Goal: Task Accomplishment & Management: Complete application form

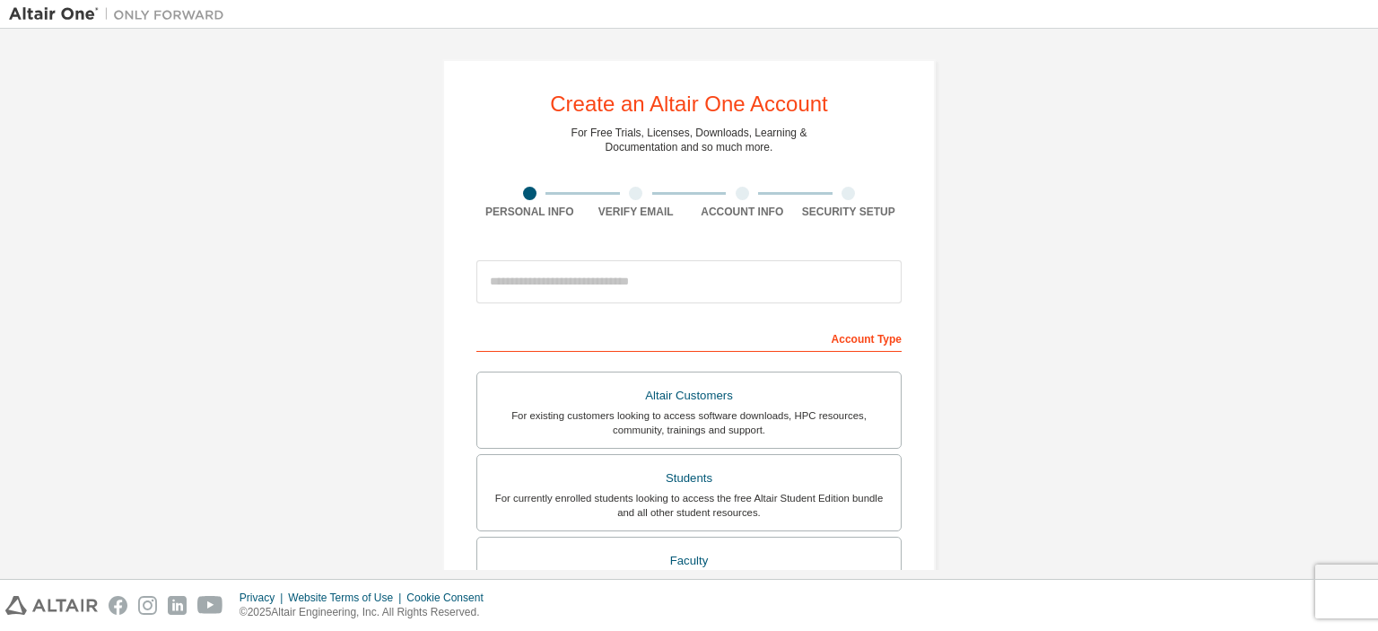
scroll to position [179, 0]
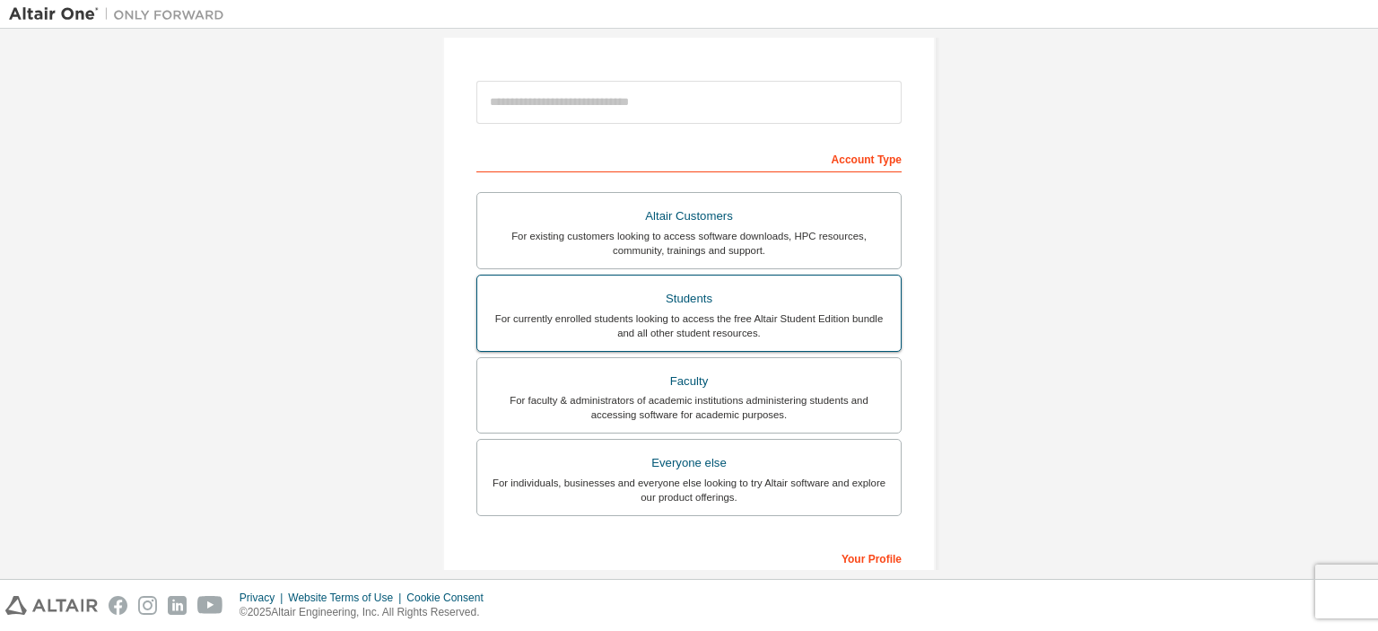
click at [675, 296] on div "Students" at bounding box center [689, 298] width 402 height 25
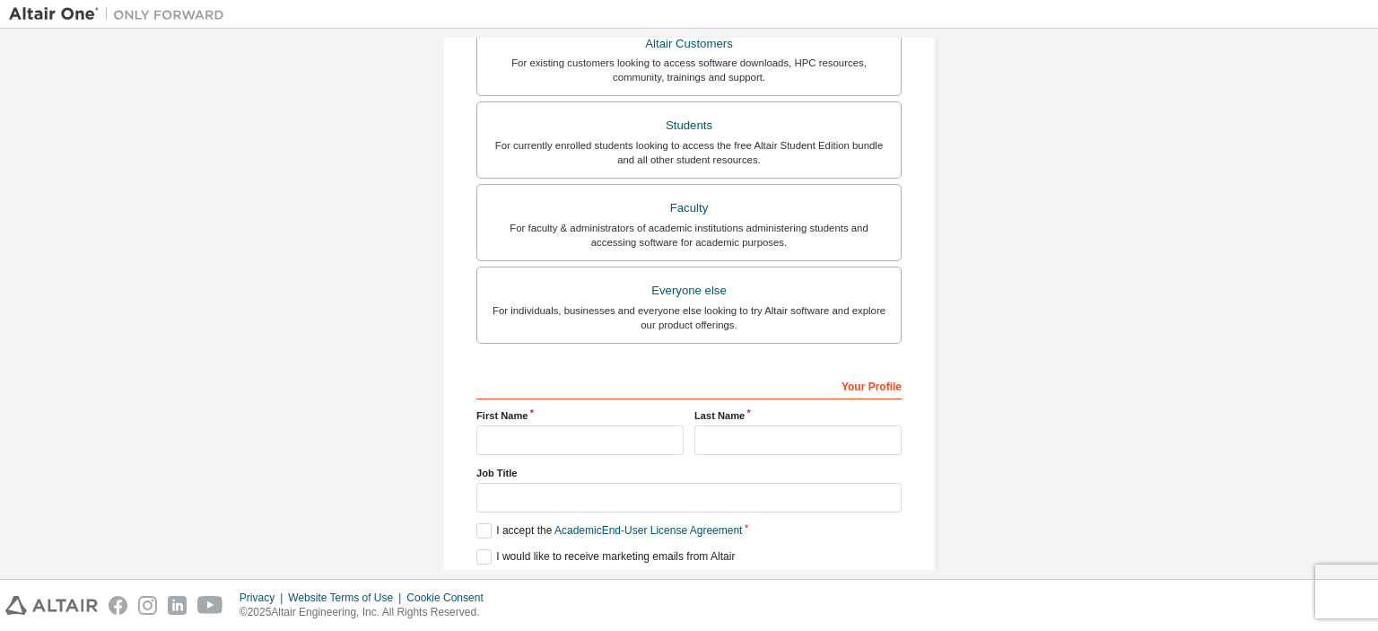
scroll to position [460, 0]
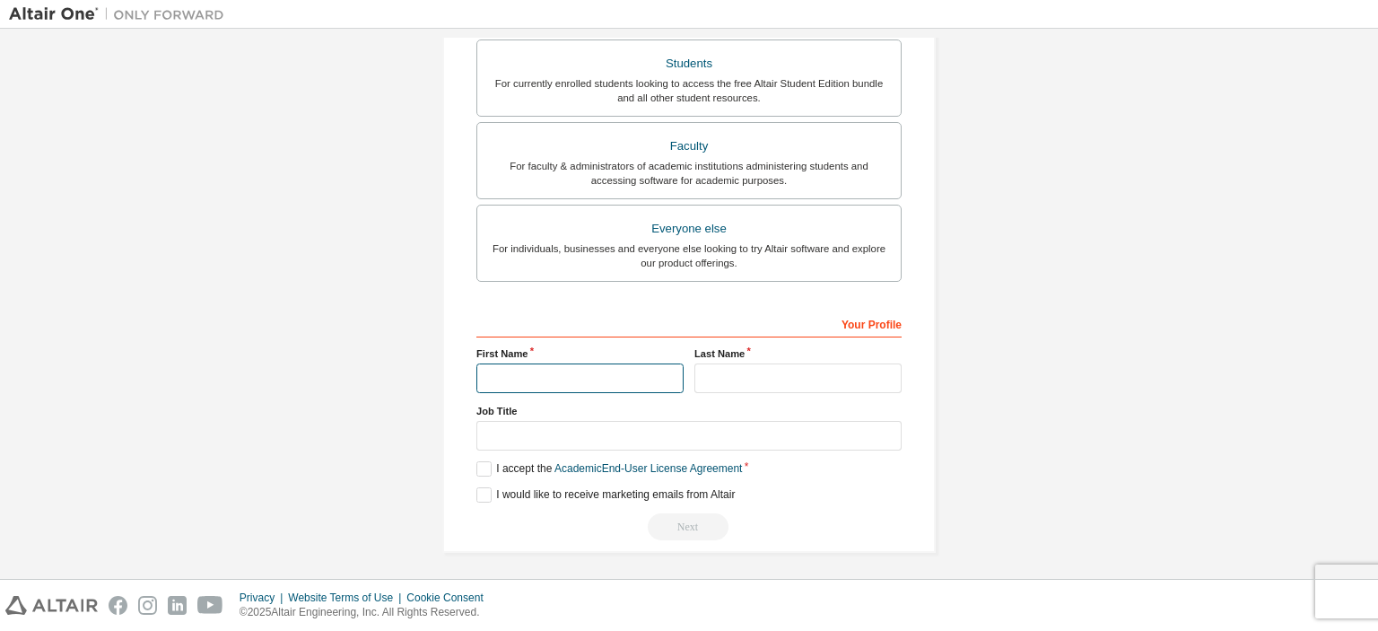
click at [582, 375] on input "text" at bounding box center [579, 378] width 207 height 30
type input "********"
click at [779, 369] on input "text" at bounding box center [797, 378] width 207 height 30
type input "********"
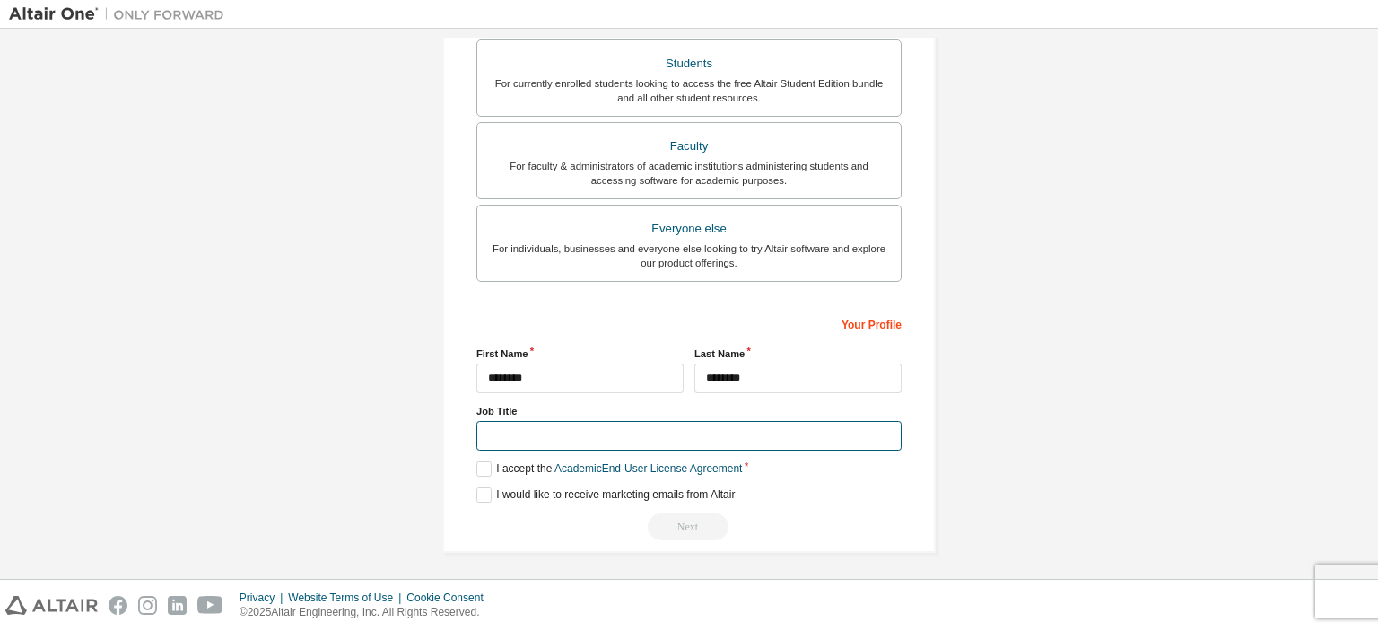
click at [608, 441] on input "text" at bounding box center [688, 436] width 425 height 30
click at [483, 462] on label "I accept the Academic End-User License Agreement" at bounding box center [609, 468] width 266 height 15
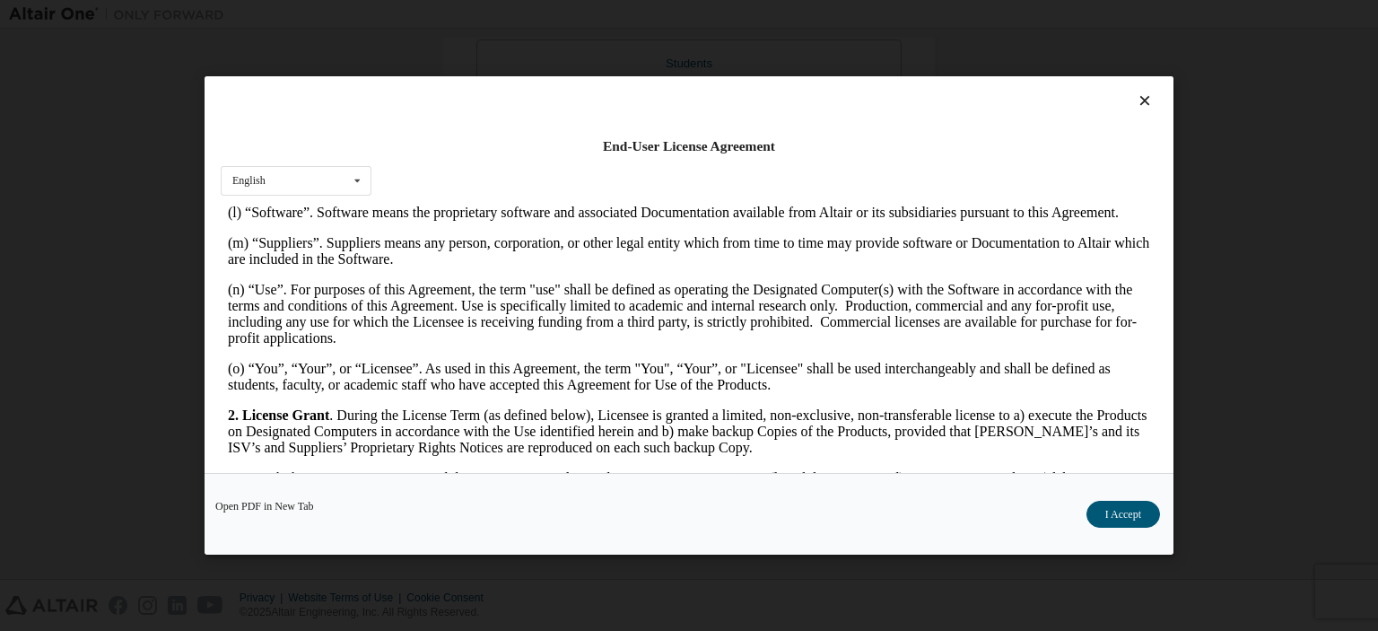
scroll to position [1166, 0]
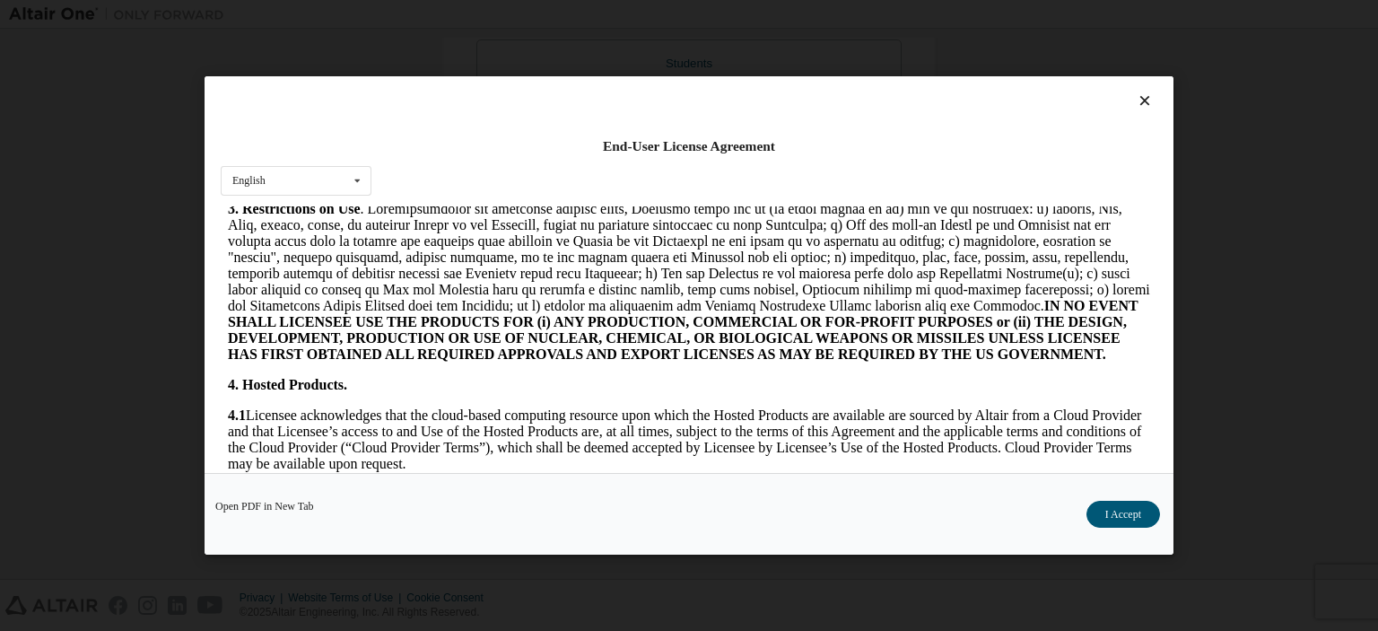
click at [1136, 101] on icon at bounding box center [1145, 100] width 19 height 16
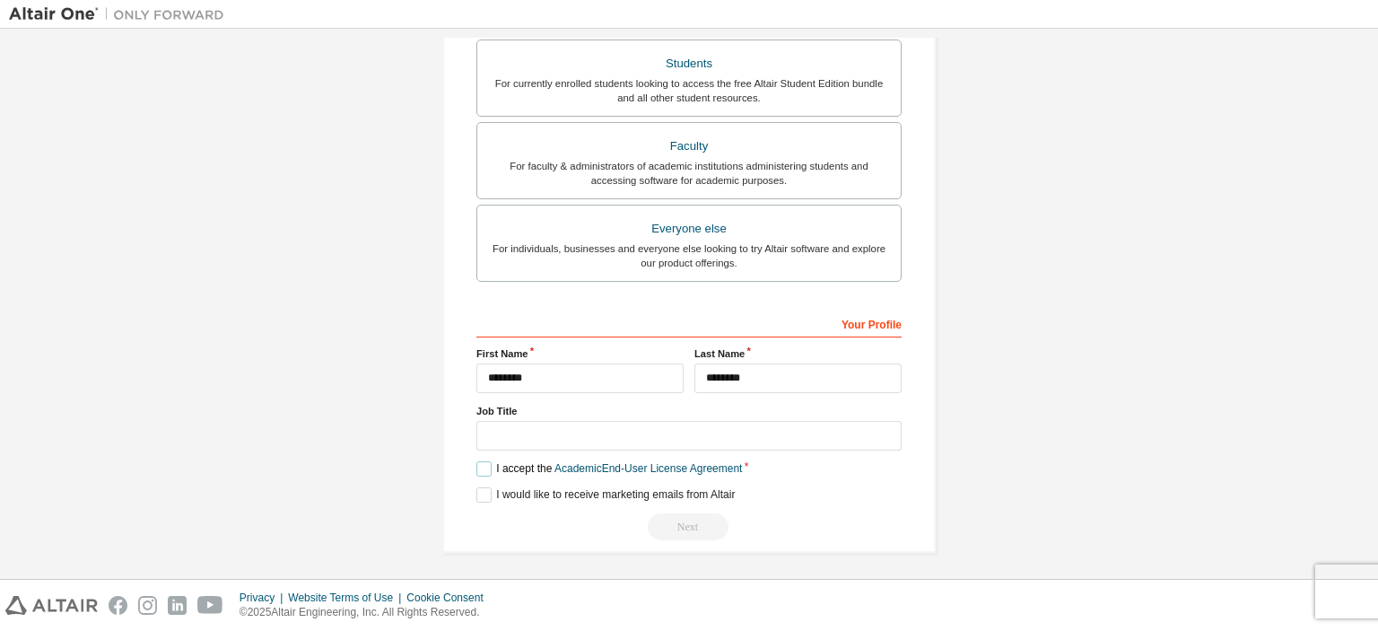
click at [477, 463] on label "I accept the Academic End-User License Agreement" at bounding box center [609, 468] width 266 height 15
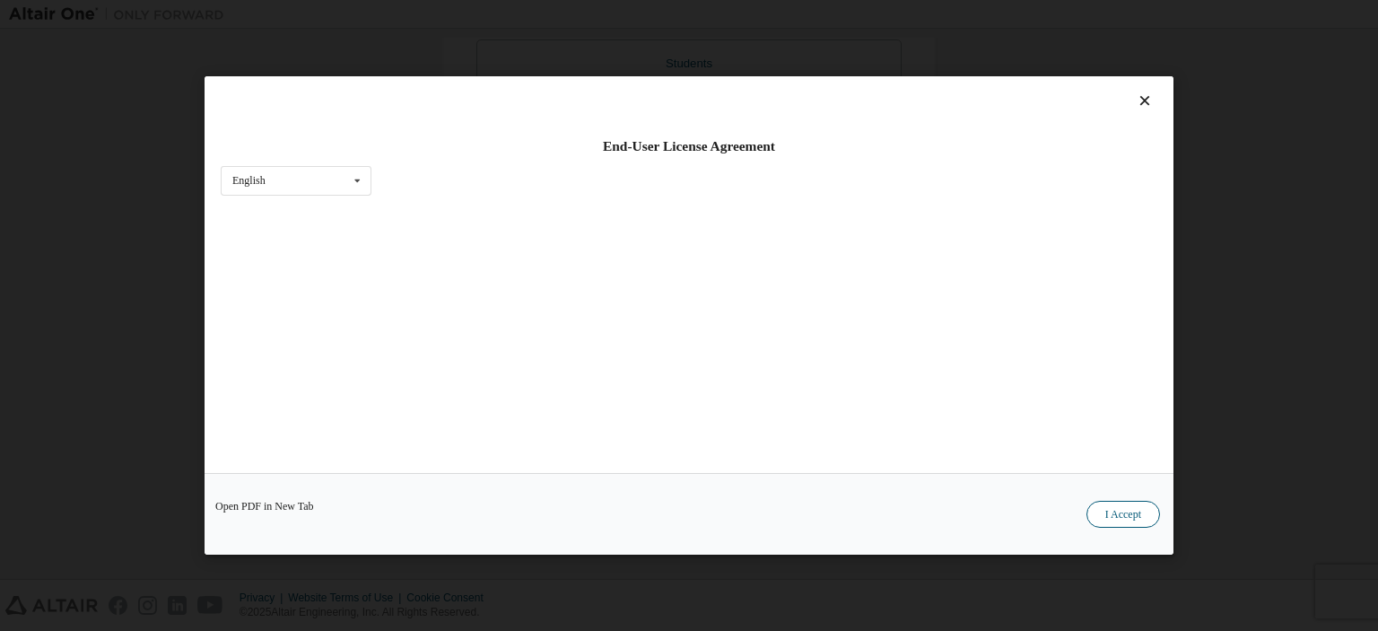
click at [1116, 516] on button "I Accept" at bounding box center [1123, 514] width 74 height 27
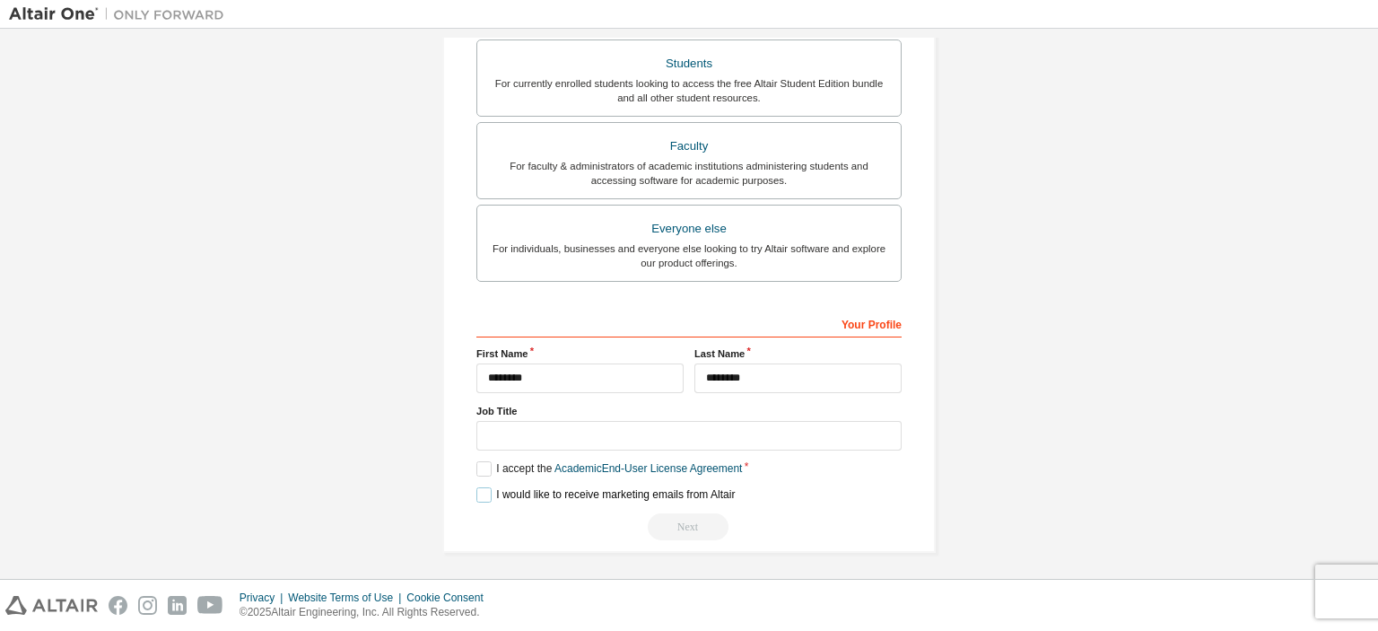
click at [483, 492] on label "I would like to receive marketing emails from Altair" at bounding box center [605, 494] width 258 height 15
click at [477, 491] on label "I would like to receive marketing emails from Altair" at bounding box center [605, 494] width 258 height 15
click at [531, 436] on input "text" at bounding box center [688, 436] width 425 height 30
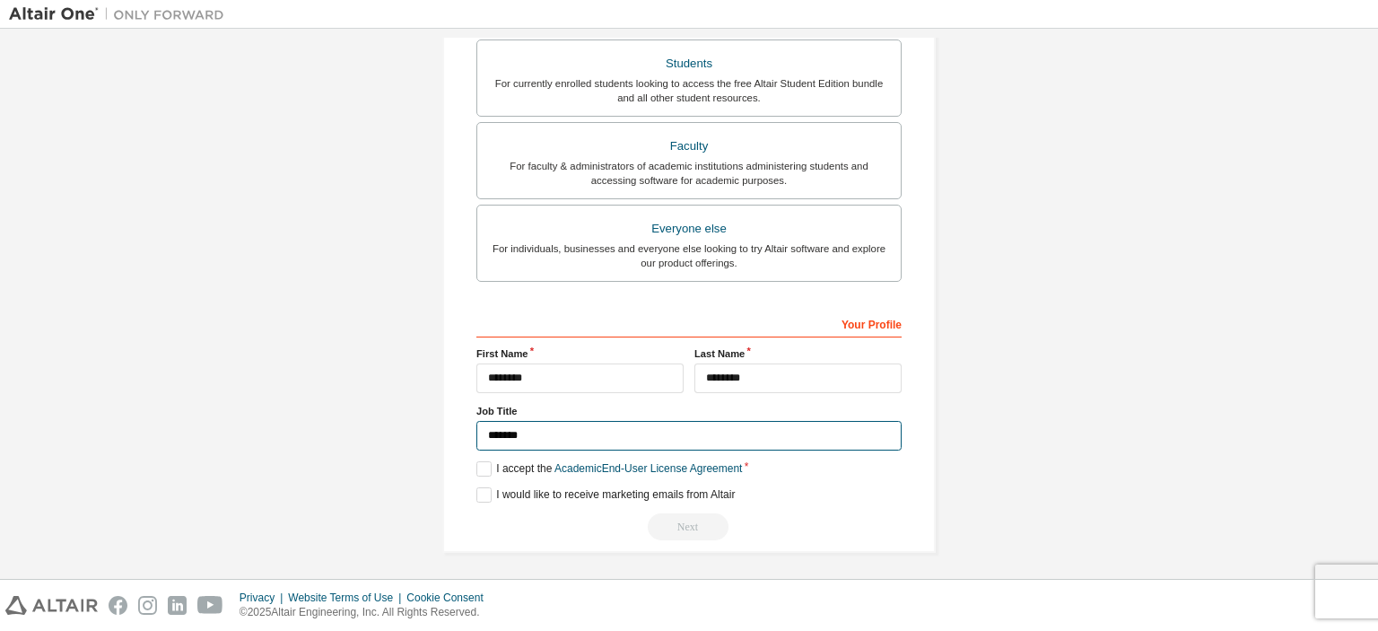
type input "*******"
click at [755, 512] on div "**********" at bounding box center [688, 425] width 425 height 232
click at [482, 494] on label "I would like to receive marketing emails from Altair" at bounding box center [605, 494] width 258 height 15
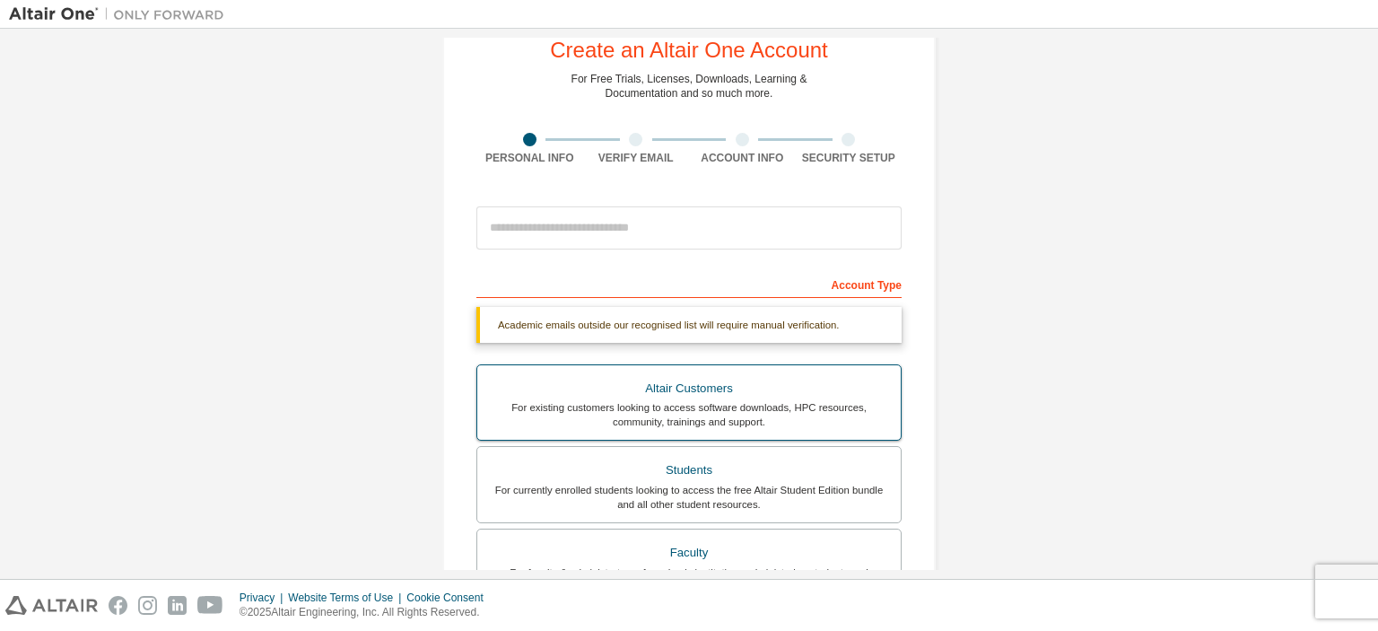
scroll to position [12, 0]
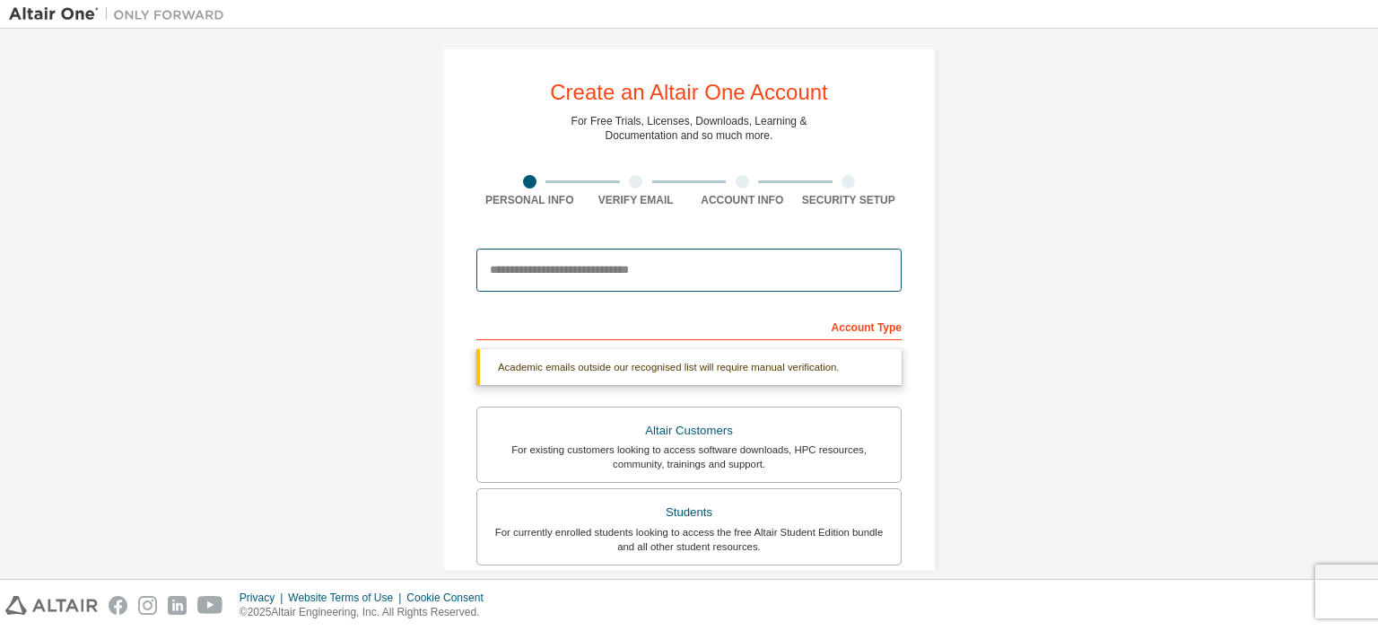
click at [624, 270] on input "email" at bounding box center [688, 269] width 425 height 43
type input "**********"
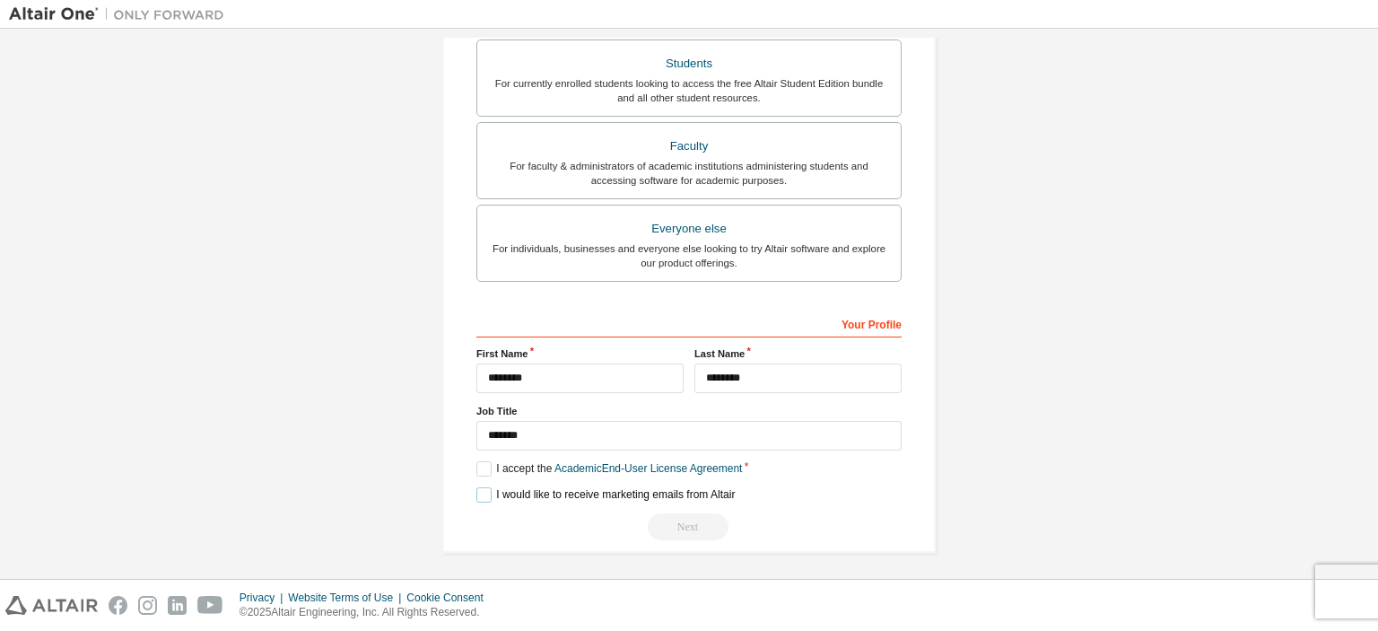
click at [480, 492] on label "I would like to receive marketing emails from Altair" at bounding box center [605, 494] width 258 height 15
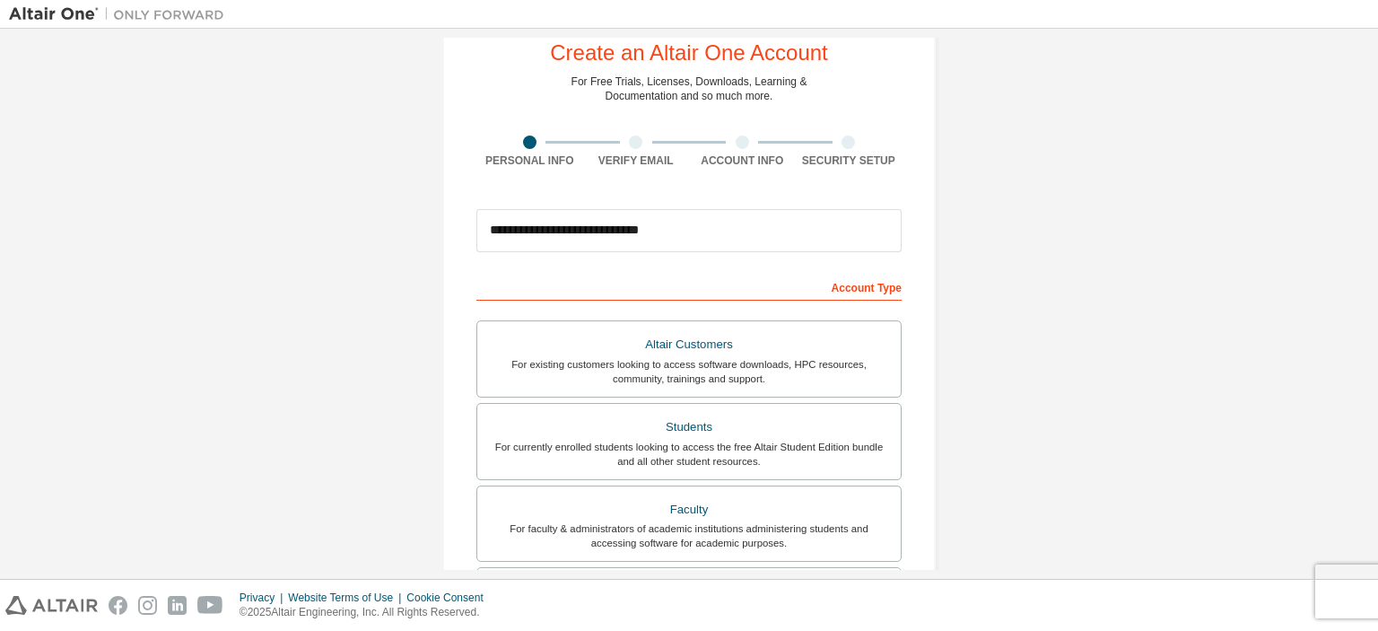
scroll to position [0, 0]
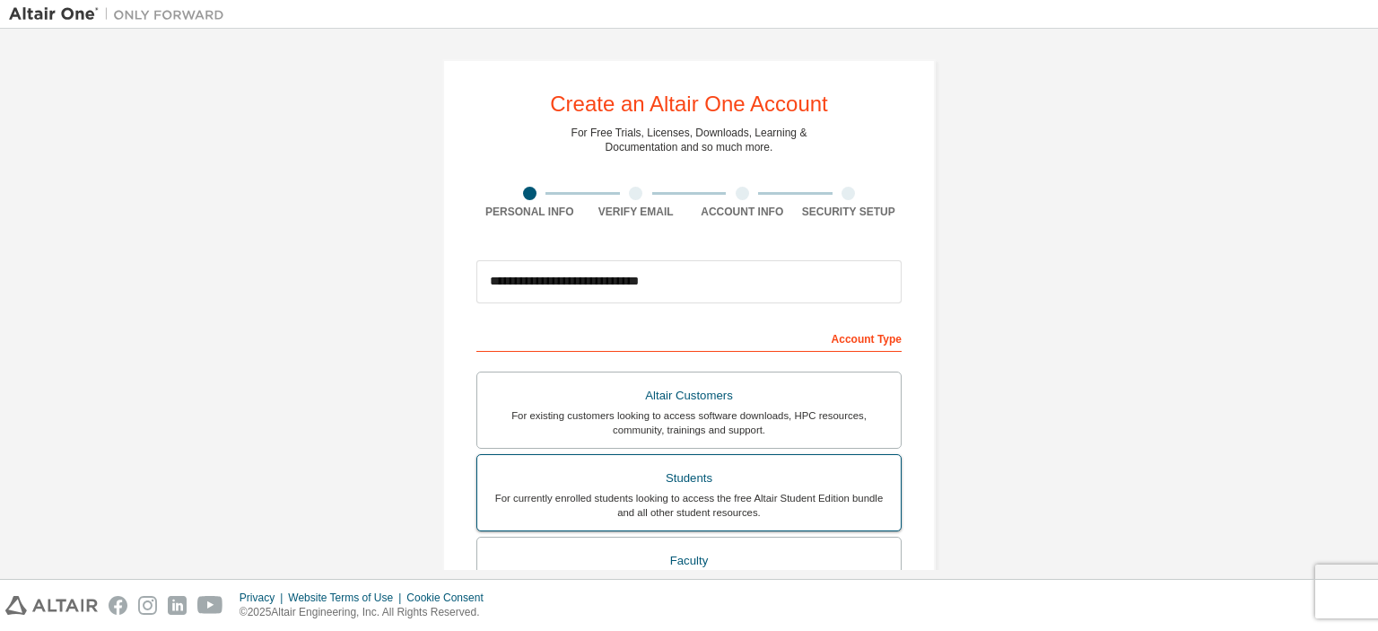
click at [707, 478] on div "Students" at bounding box center [689, 478] width 402 height 25
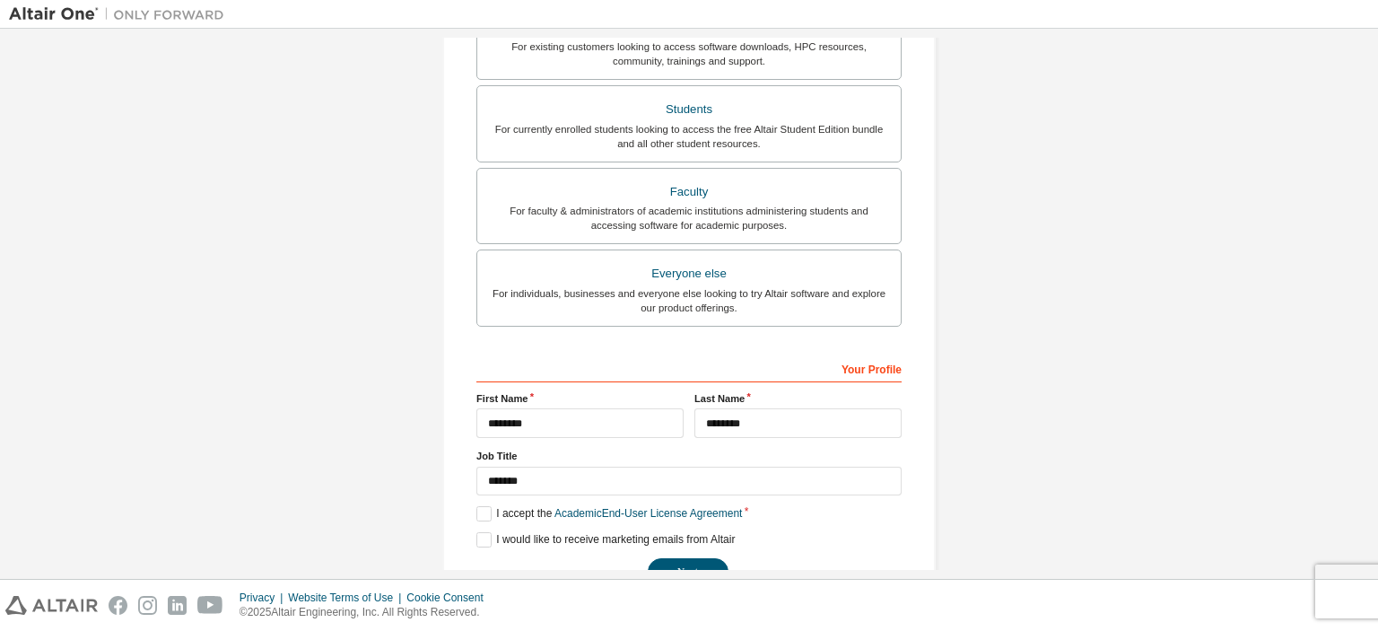
scroll to position [414, 0]
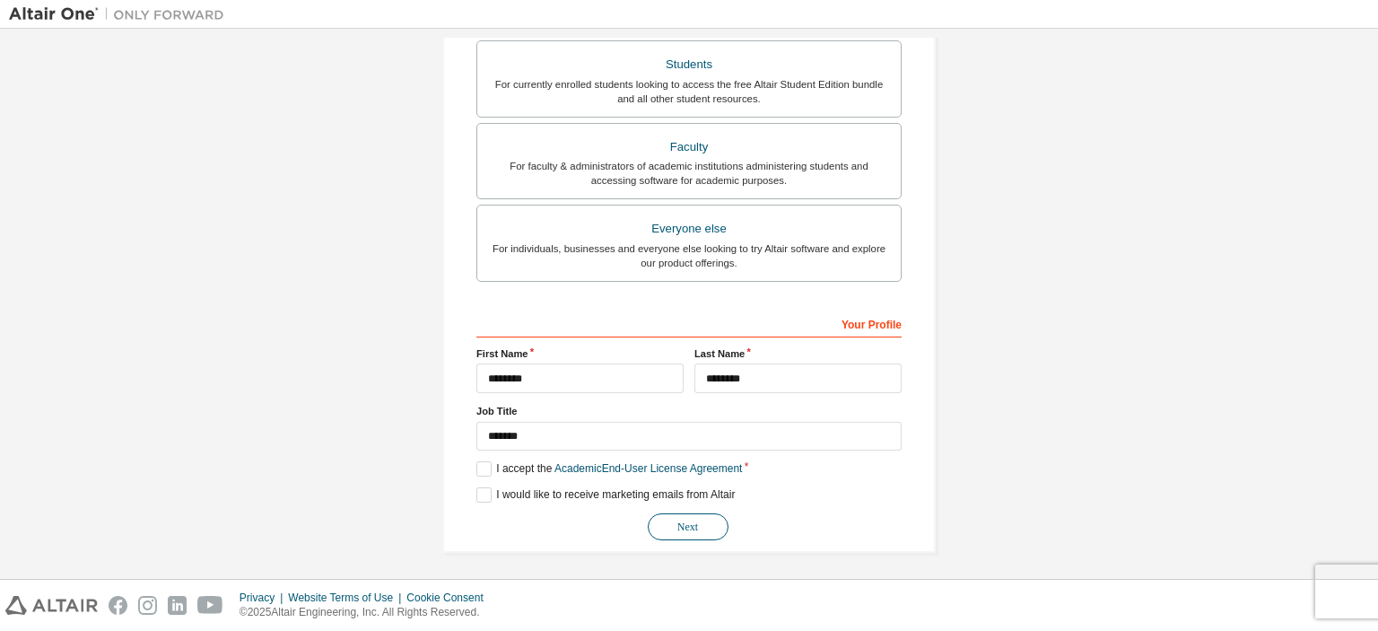
click at [701, 518] on button "Next" at bounding box center [688, 526] width 81 height 27
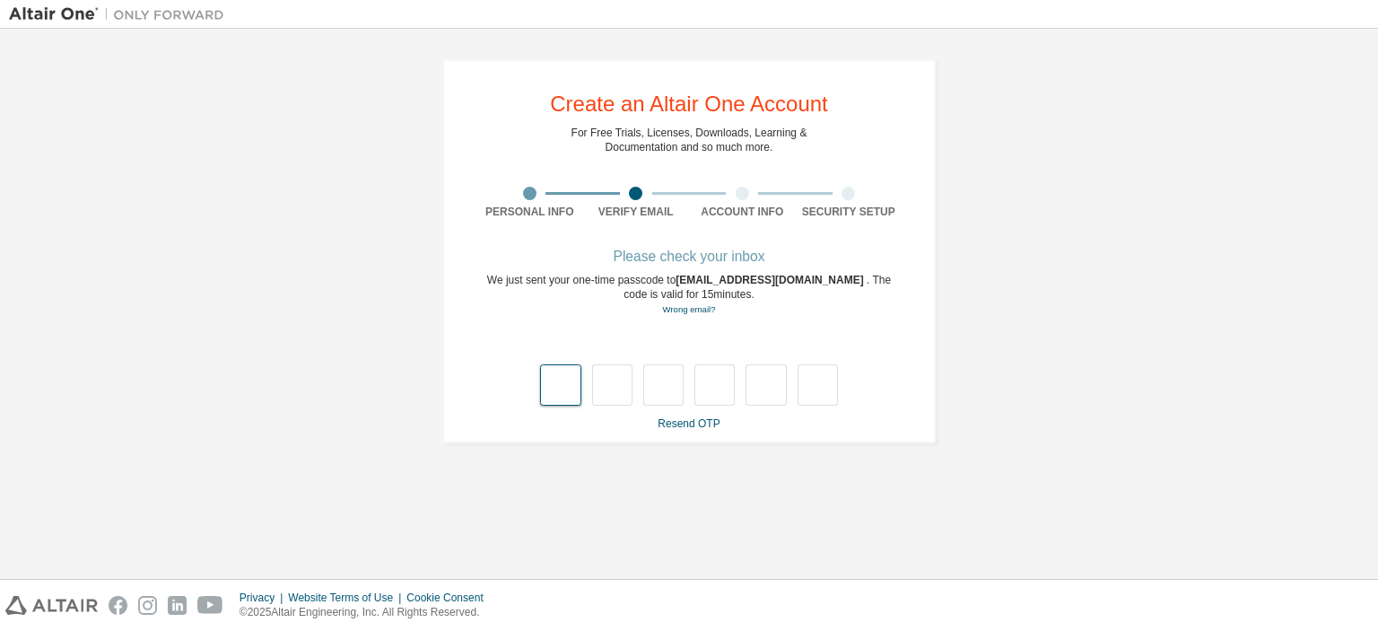
type input "*"
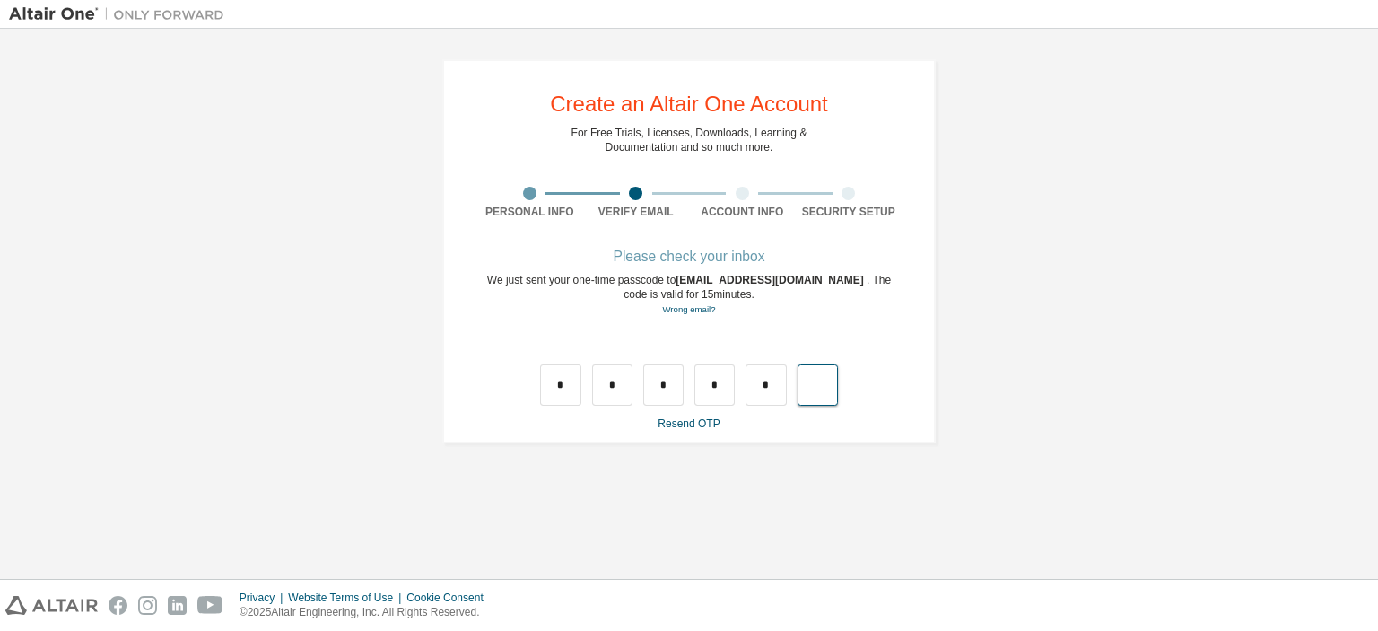
type input "*"
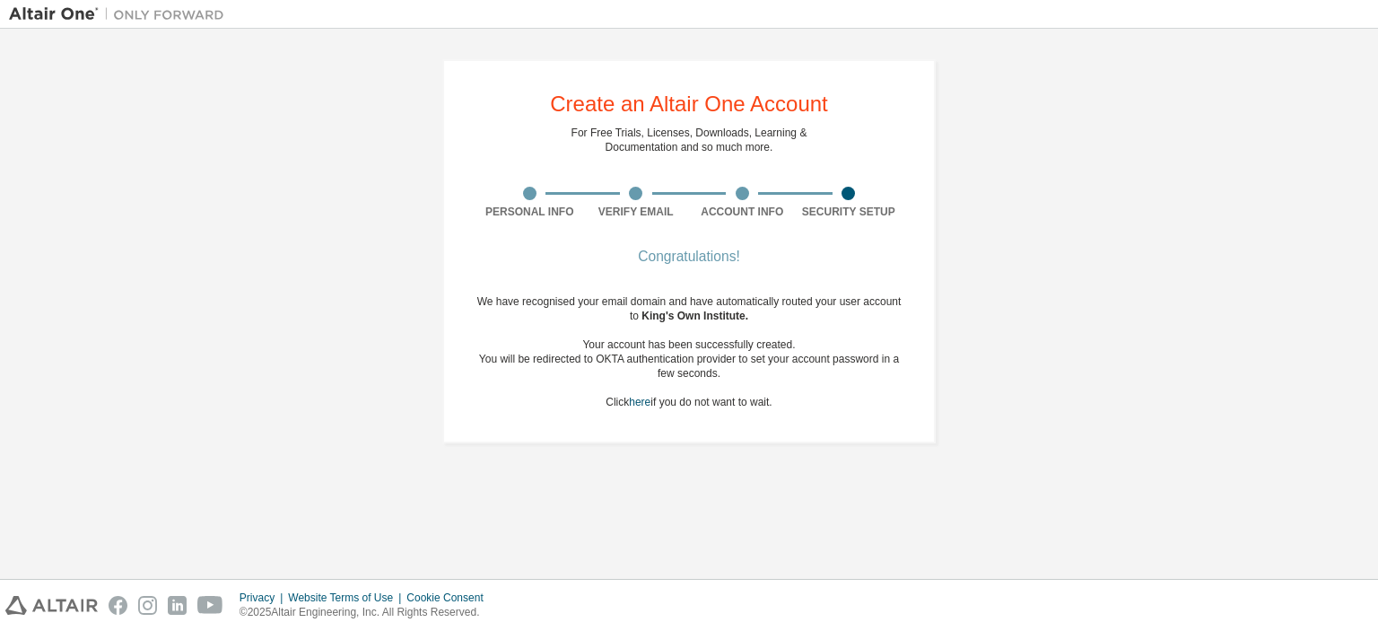
click at [1055, 162] on div "Create an Altair One Account For Free Trials, Licenses, Downloads, Learning & D…" at bounding box center [689, 251] width 1360 height 427
